Goal: Task Accomplishment & Management: Use online tool/utility

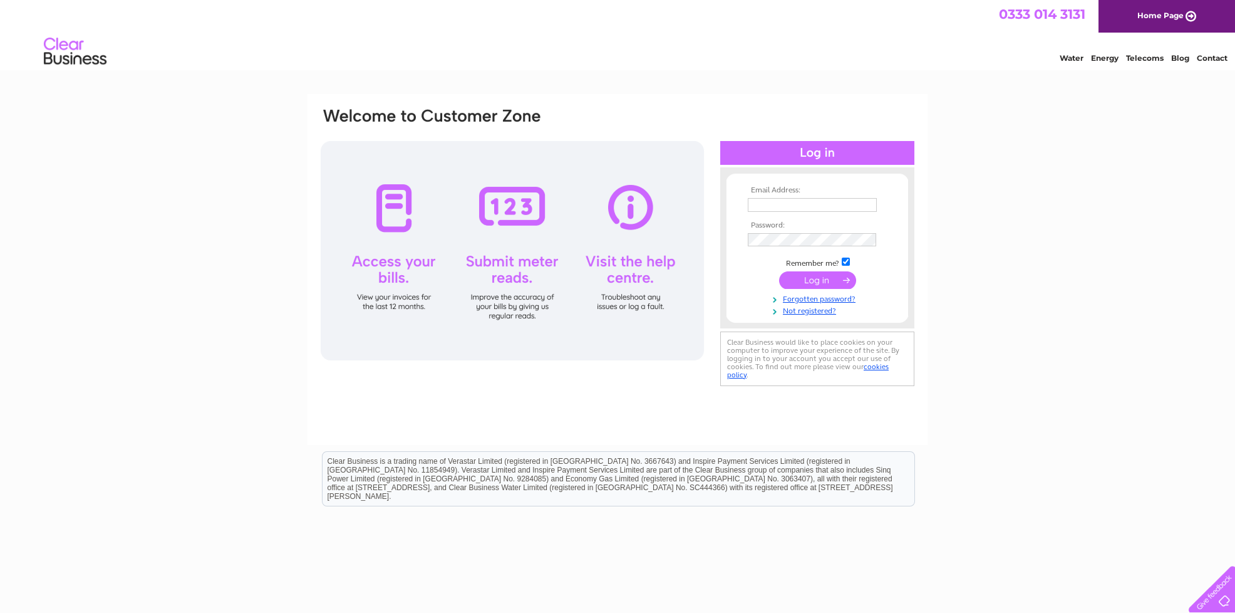
type input "[EMAIL_ADDRESS][DOMAIN_NAME]"
click at [796, 277] on input "submit" at bounding box center [817, 280] width 77 height 18
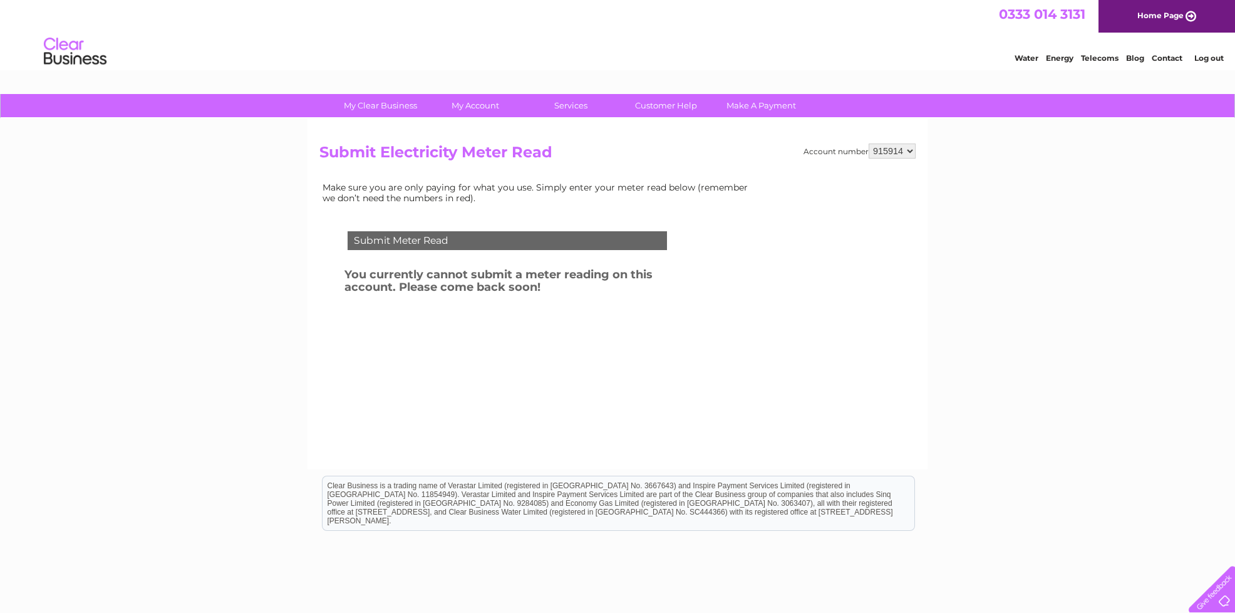
click at [905, 147] on select "915914 975811" at bounding box center [892, 150] width 47 height 15
click at [870, 143] on select "915914 975811" at bounding box center [892, 150] width 47 height 15
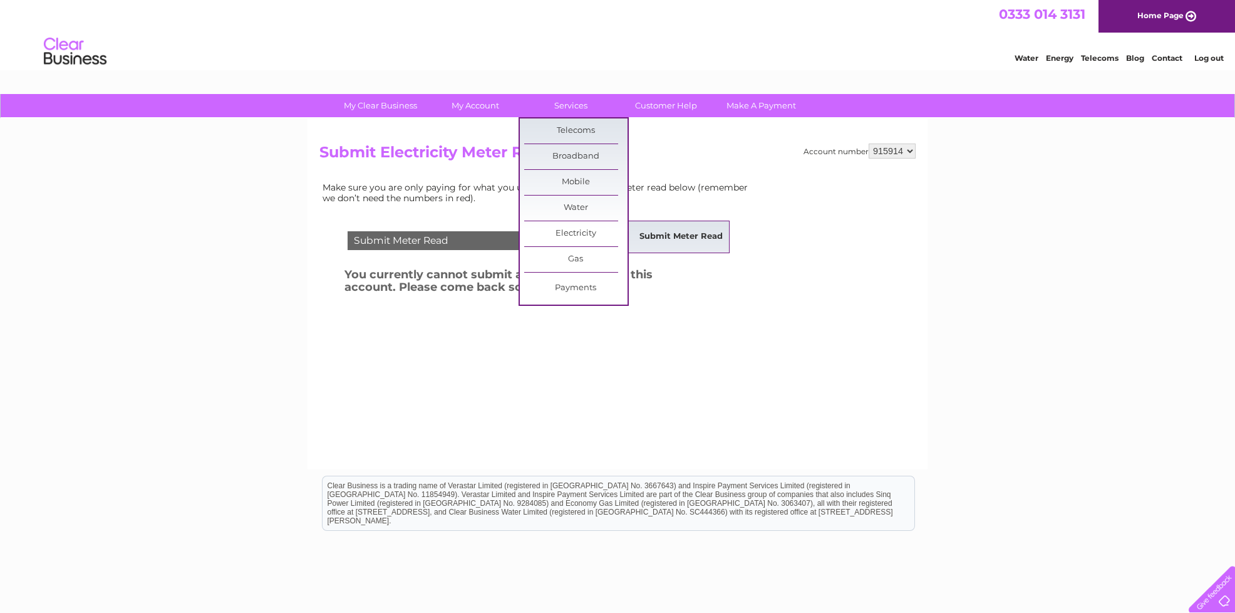
click at [646, 237] on link "Submit Meter Read" at bounding box center [681, 236] width 103 height 25
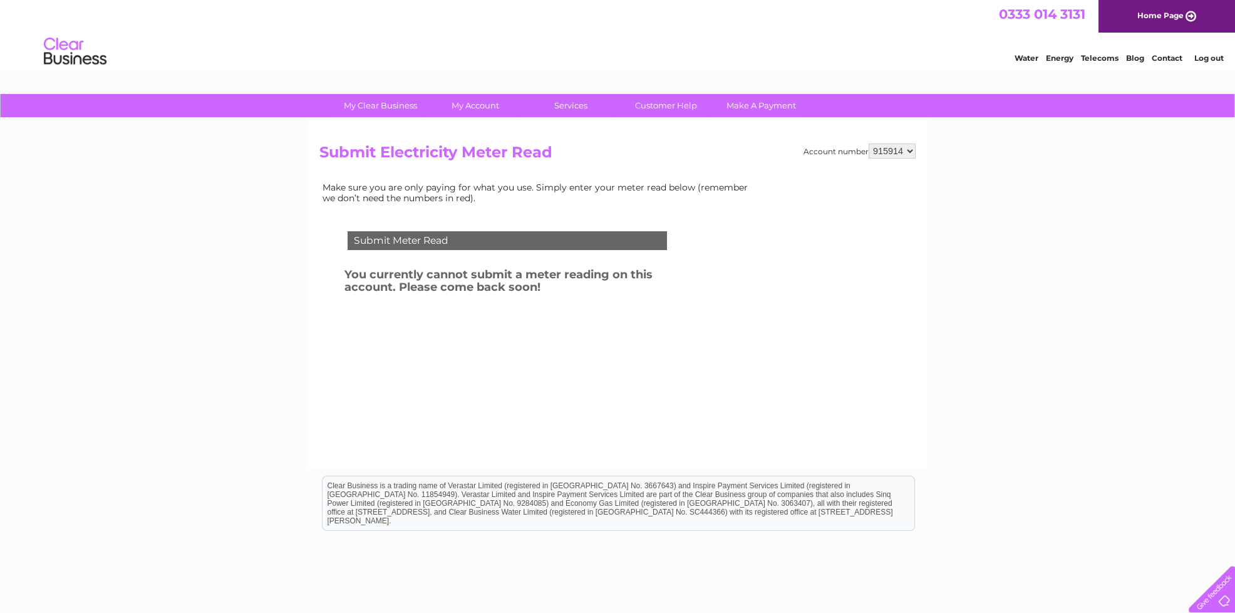
click at [883, 152] on select "915914 975811" at bounding box center [892, 150] width 47 height 15
select select "975811"
click at [870, 143] on select "915914 975811" at bounding box center [892, 150] width 47 height 15
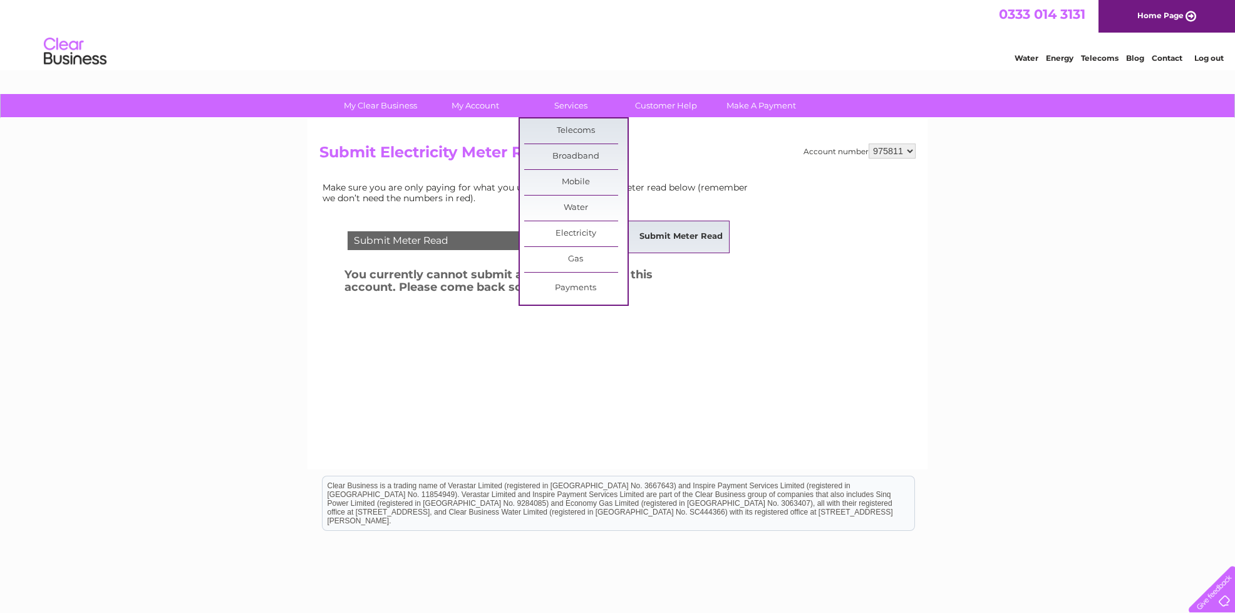
click at [684, 239] on link "Submit Meter Read" at bounding box center [681, 236] width 103 height 25
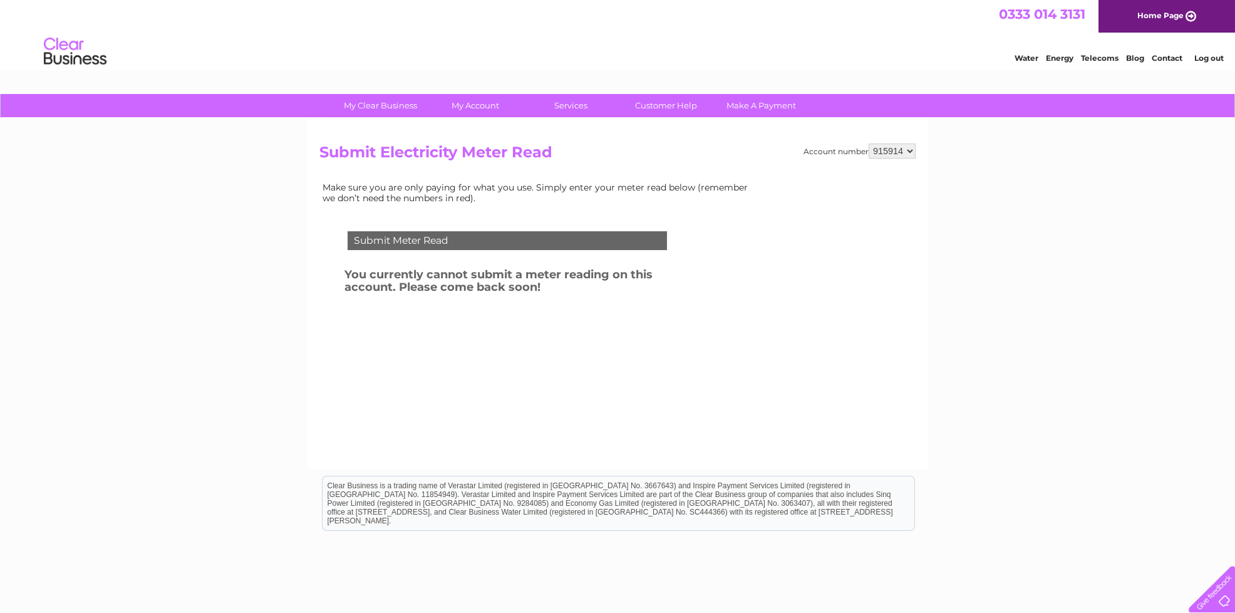
click at [891, 150] on select "915914 975811" at bounding box center [892, 150] width 47 height 15
select select "975811"
click at [870, 143] on select "915914 975811" at bounding box center [892, 150] width 47 height 15
click at [901, 152] on select "915914 975811" at bounding box center [892, 150] width 47 height 15
click at [870, 143] on select "915914 975811" at bounding box center [892, 150] width 47 height 15
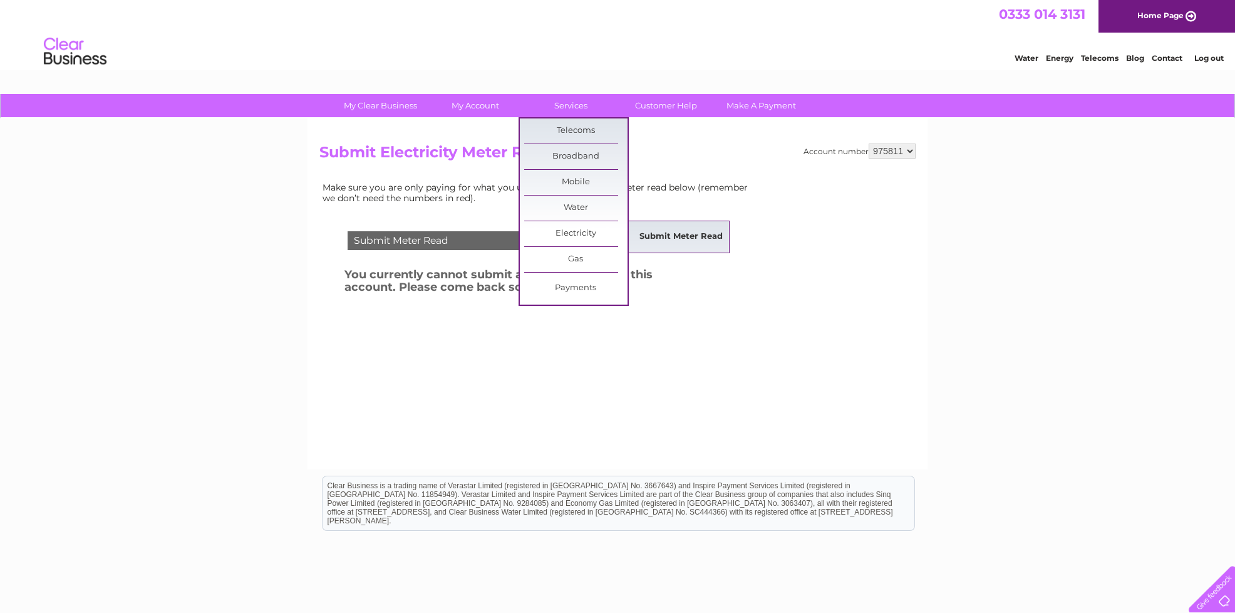
click at [685, 235] on link "Submit Meter Read" at bounding box center [681, 236] width 103 height 25
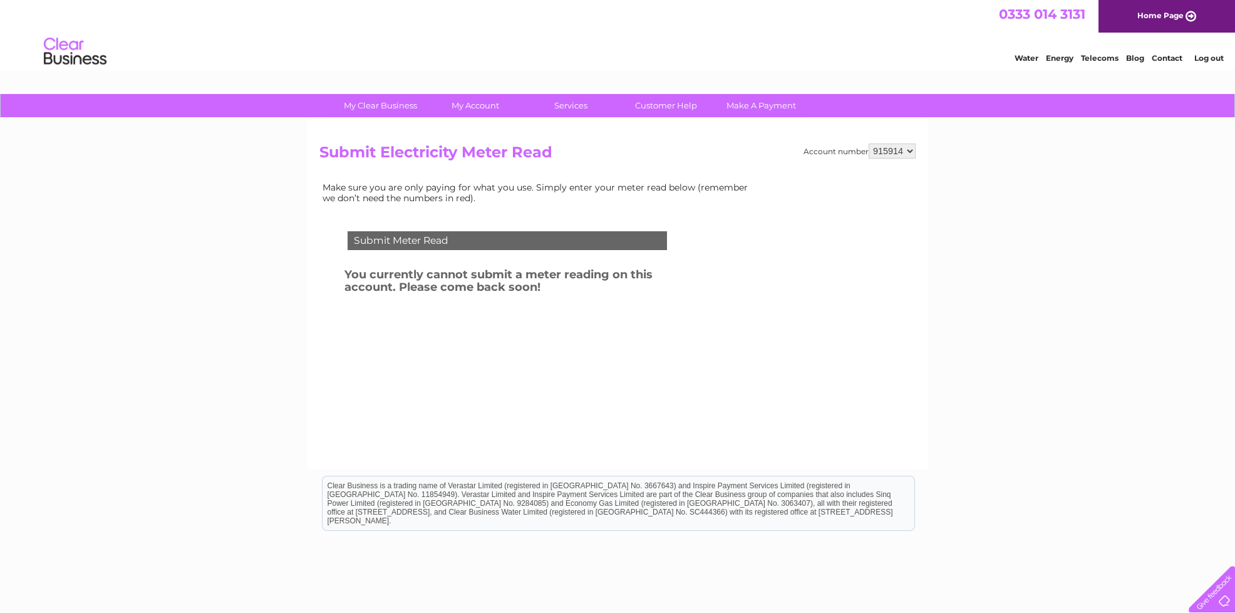
click at [908, 148] on select "915914 975811" at bounding box center [892, 150] width 47 height 15
select select "975811"
click at [870, 143] on select "915914 975811" at bounding box center [892, 150] width 47 height 15
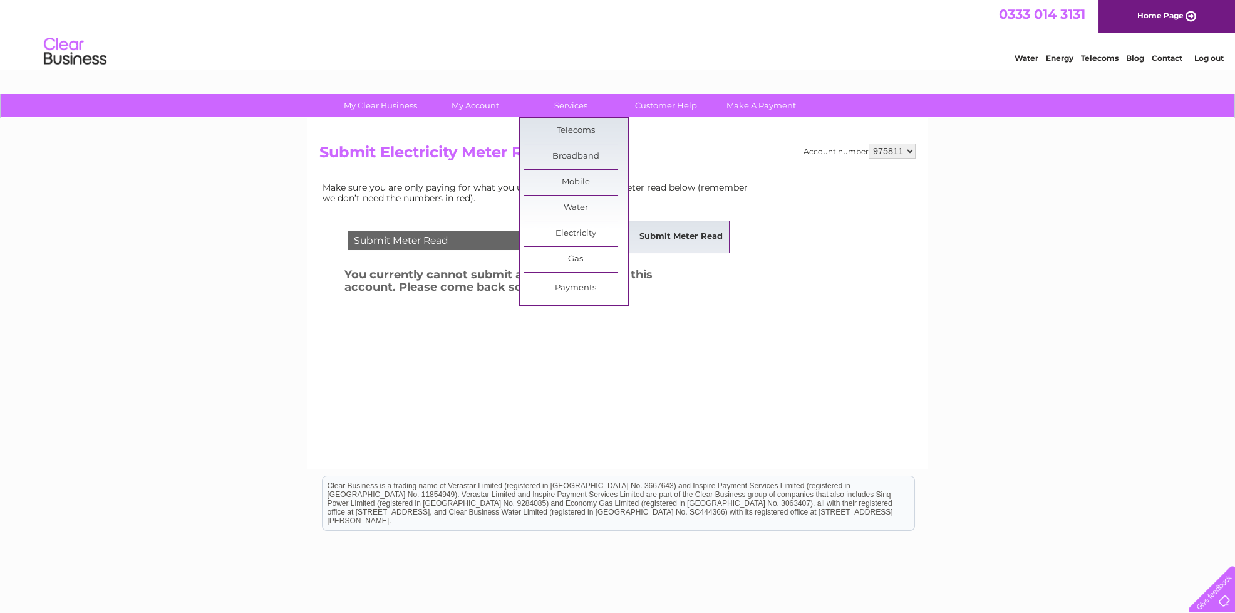
click at [670, 234] on link "Submit Meter Read" at bounding box center [681, 236] width 103 height 25
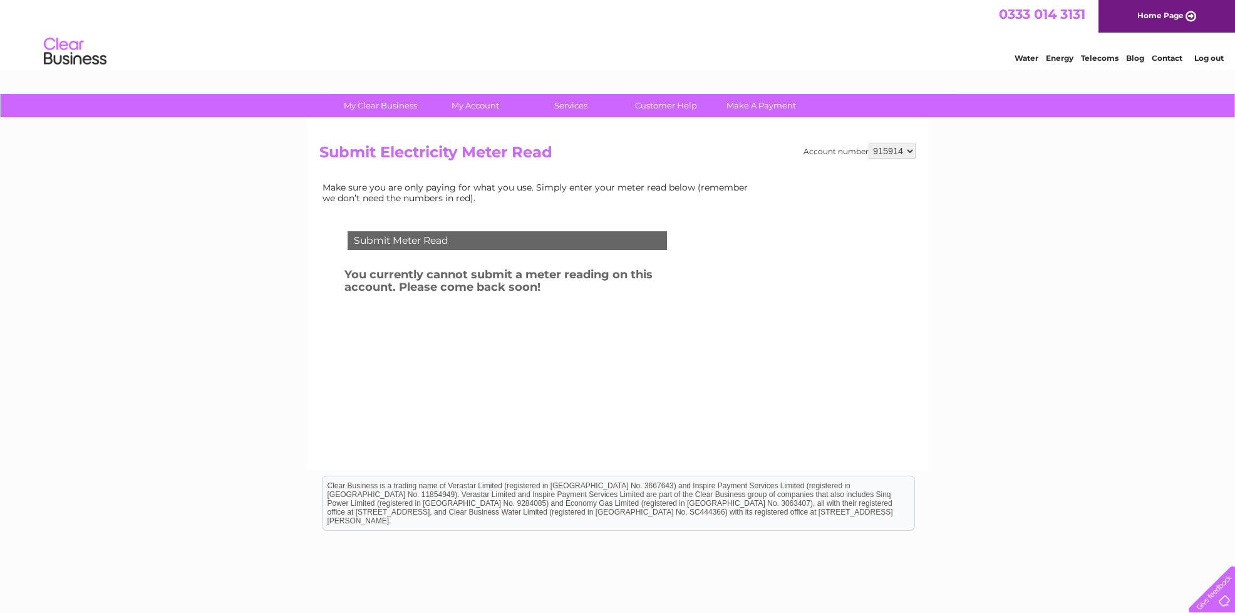
click at [341, 324] on div "Submit Meter Read You currently cannot submit a meter reading on this account. …" at bounding box center [509, 300] width 381 height 163
click at [894, 151] on select "915914 975811" at bounding box center [892, 150] width 47 height 15
select select "975811"
click at [870, 143] on select "915914 975811" at bounding box center [892, 150] width 47 height 15
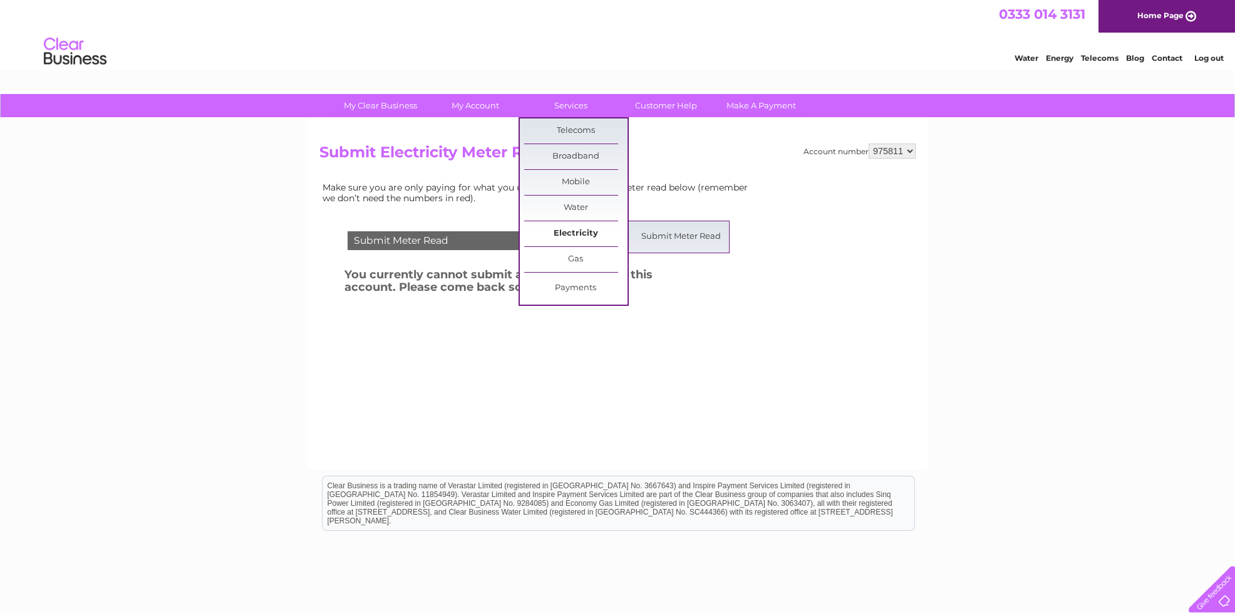
click at [567, 230] on link "Electricity" at bounding box center [575, 233] width 103 height 25
click at [569, 230] on link "Electricity" at bounding box center [575, 233] width 103 height 25
click at [675, 237] on link "Submit Meter Read" at bounding box center [681, 236] width 103 height 25
